Goal: Information Seeking & Learning: Learn about a topic

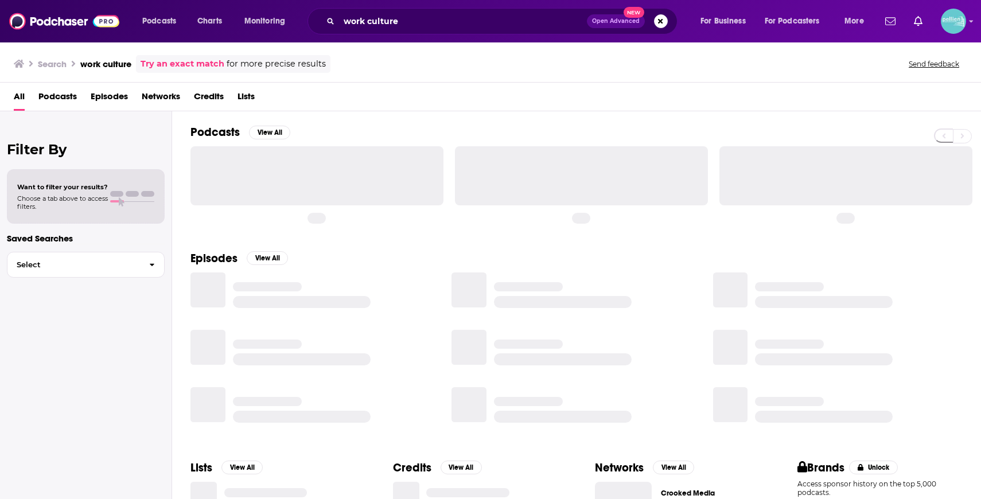
click at [376, 31] on div "work culture Open Advanced New" at bounding box center [492, 21] width 370 height 26
click at [373, 23] on input "work culture" at bounding box center [463, 21] width 248 height 18
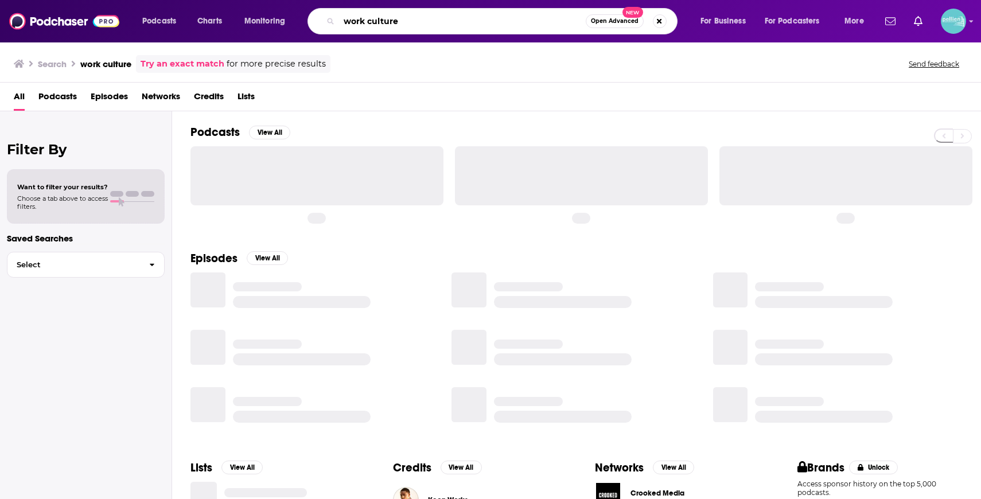
click at [373, 23] on input "work culture" at bounding box center [462, 21] width 247 height 18
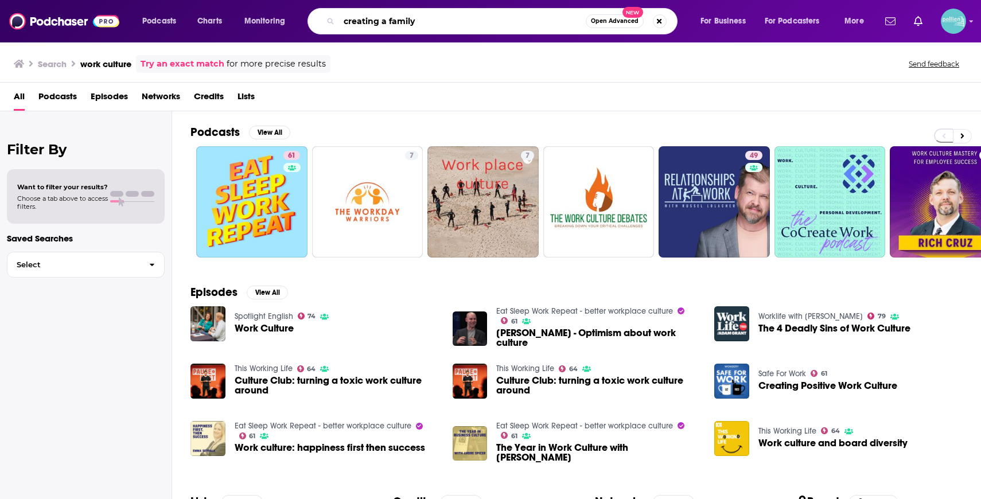
type input "creating a family"
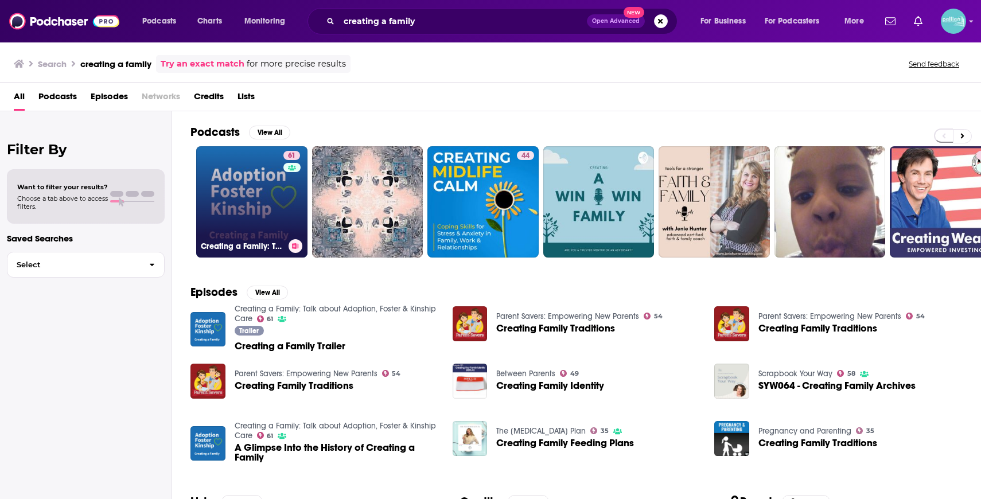
click at [250, 180] on link "61 Creating a Family: Talk about Adoption, [PERSON_NAME] & Kinship Care" at bounding box center [251, 201] width 111 height 111
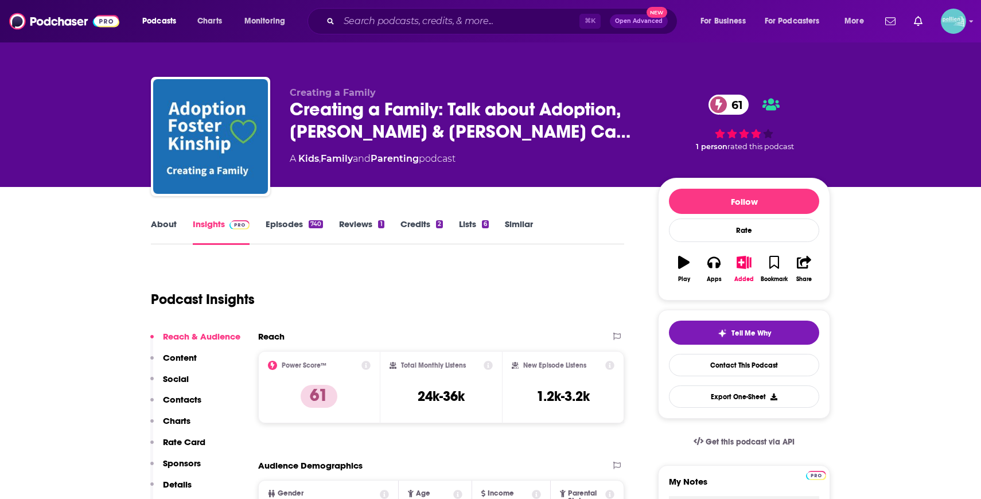
click at [172, 222] on link "About" at bounding box center [164, 232] width 26 height 26
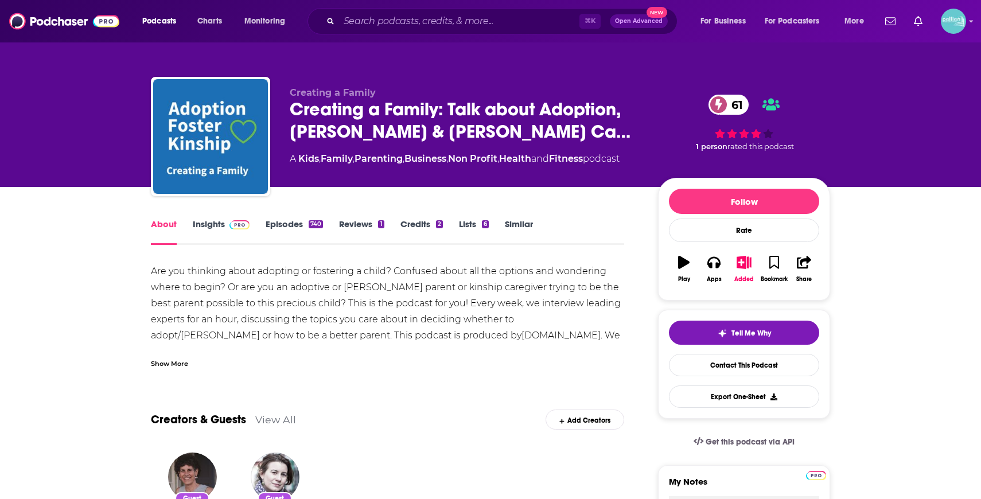
click at [152, 361] on div "Show More" at bounding box center [169, 362] width 37 height 11
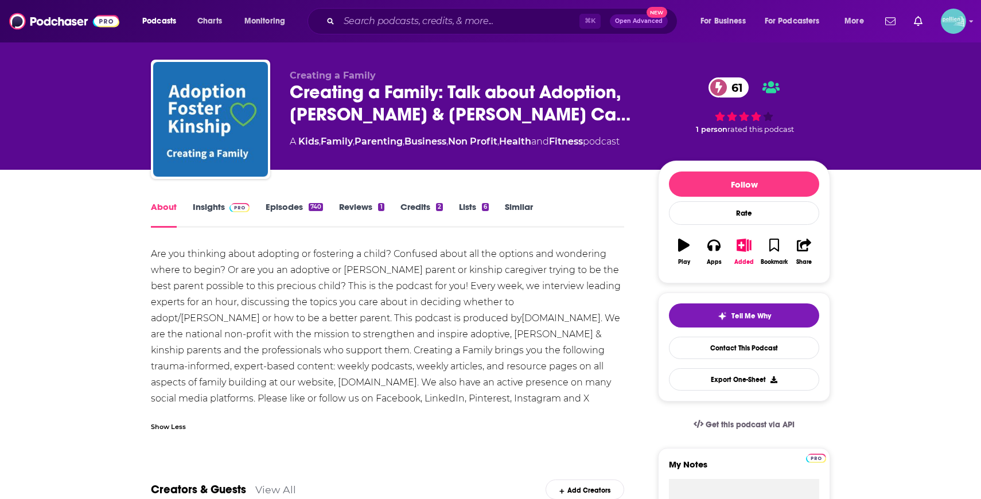
scroll to position [14, 0]
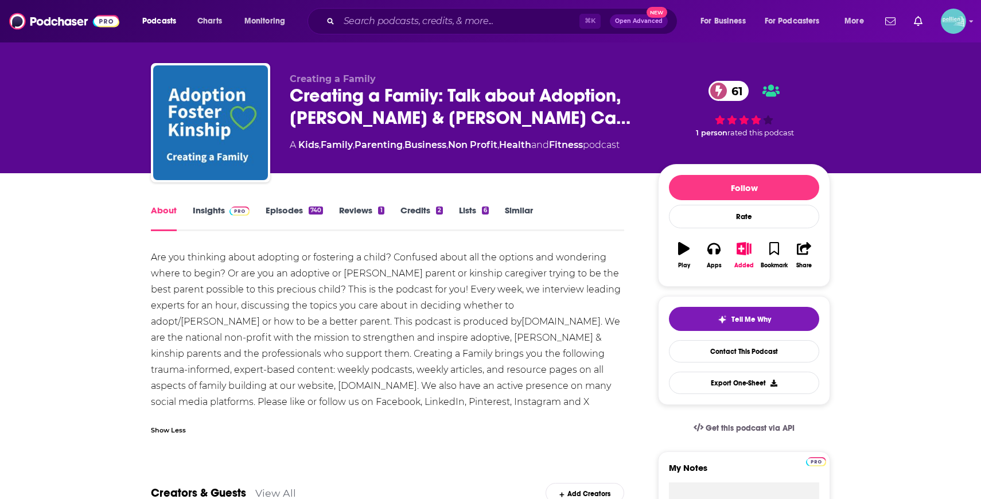
click at [208, 219] on link "Insights" at bounding box center [221, 218] width 57 height 26
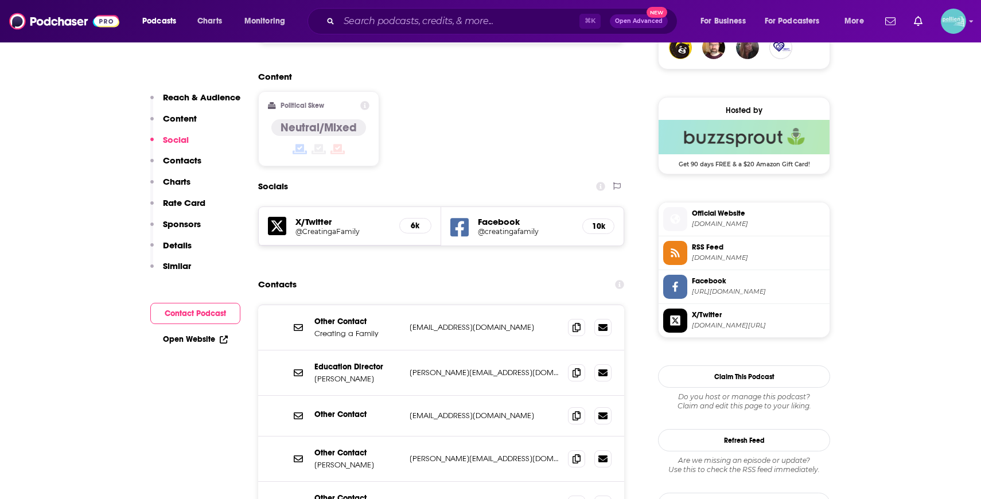
scroll to position [955, 0]
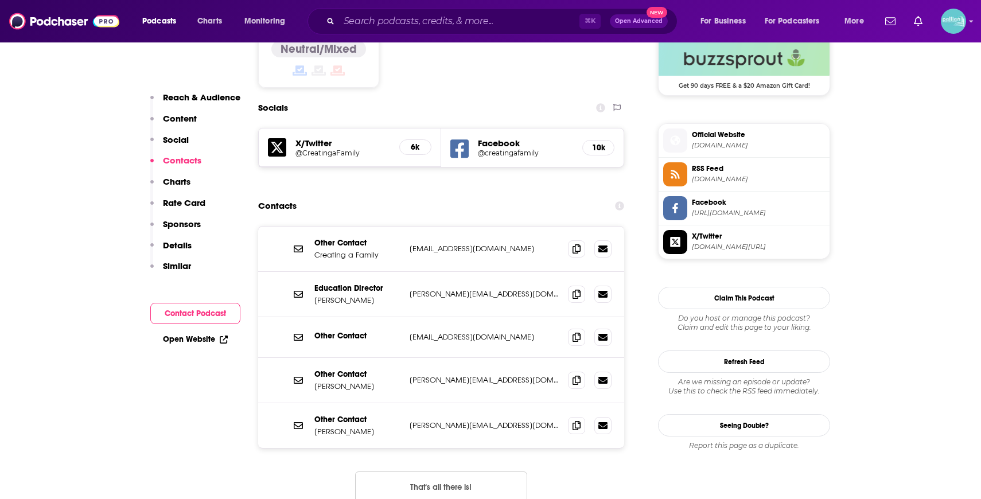
click at [487, 138] on h5 "Facebook" at bounding box center [525, 143] width 95 height 11
click at [459, 138] on icon at bounding box center [459, 148] width 18 height 21
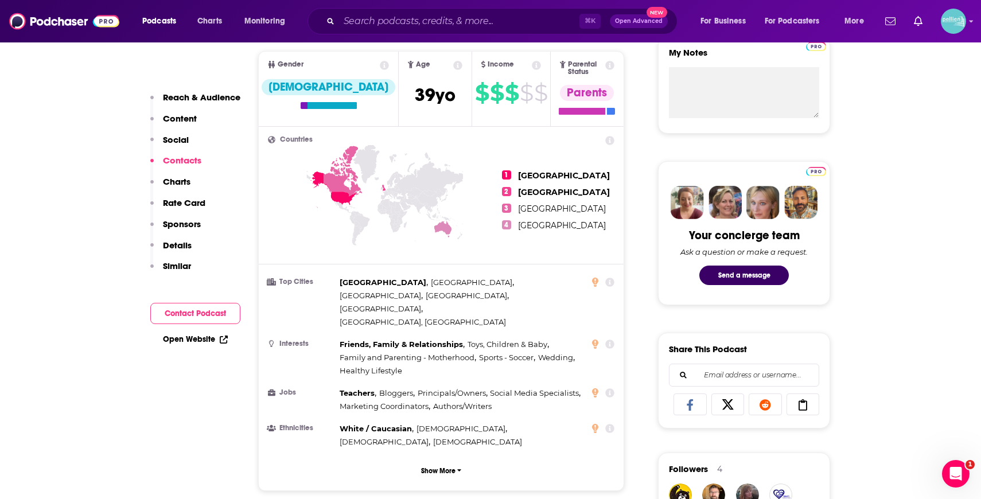
scroll to position [0, 0]
